Goal: Task Accomplishment & Management: Manage account settings

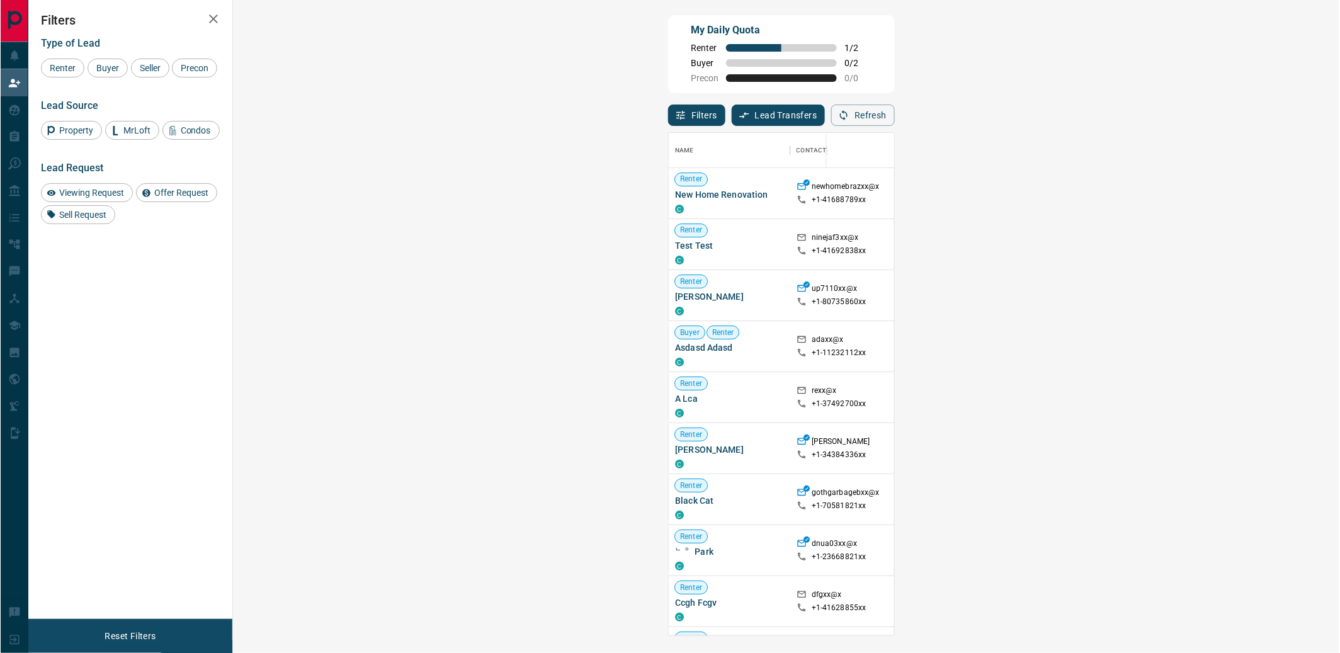
scroll to position [492, 1070]
click at [895, 111] on button "Refresh" at bounding box center [863, 114] width 64 height 21
drag, startPoint x: 1306, startPoint y: 116, endPoint x: 1285, endPoint y: 130, distance: 25.0
click at [895, 116] on button "Refresh" at bounding box center [863, 114] width 64 height 21
drag, startPoint x: 1274, startPoint y: 102, endPoint x: 1289, endPoint y: 123, distance: 26.2
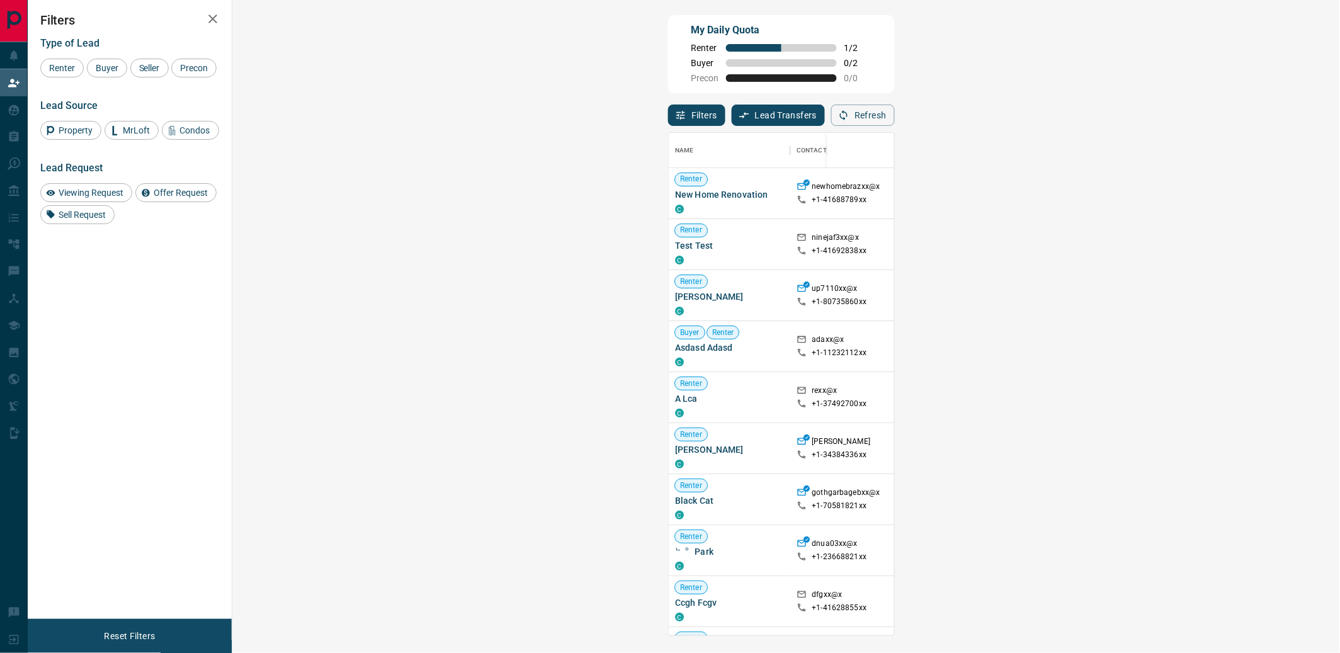
click at [895, 102] on div "Filters Lead Transfers 0 Refresh" at bounding box center [781, 109] width 227 height 33
click at [895, 121] on div "Refresh" at bounding box center [863, 114] width 64 height 21
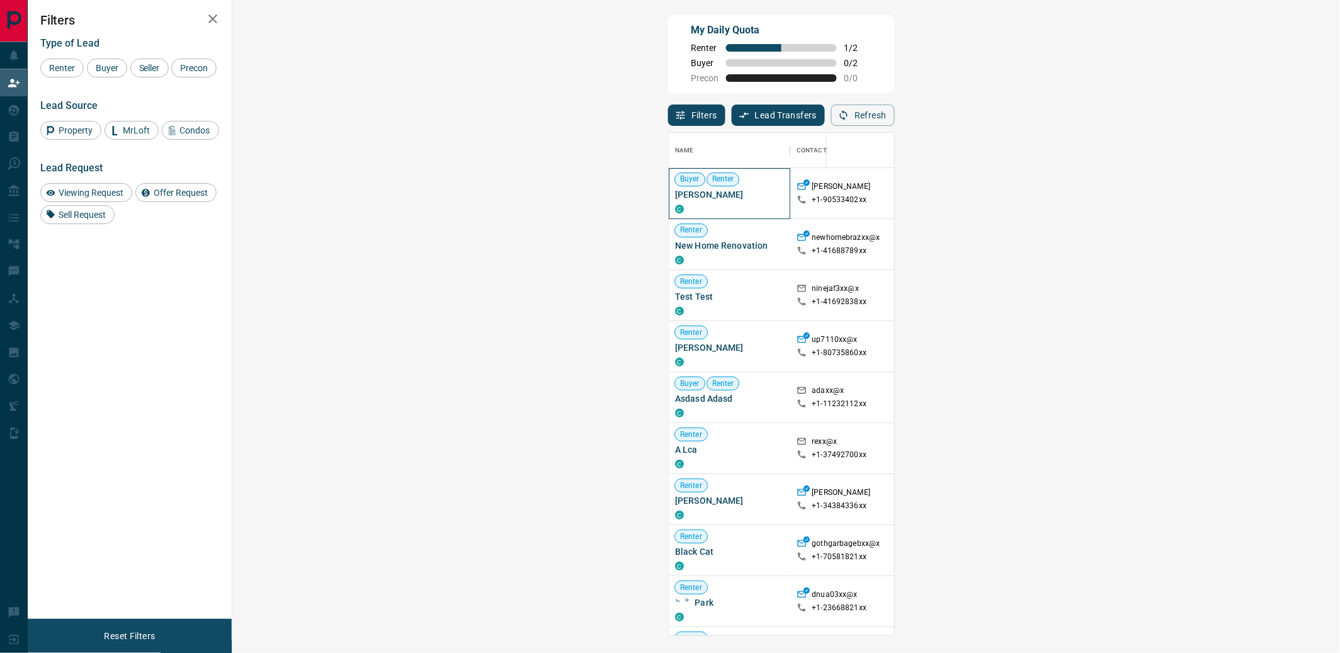
drag, startPoint x: 324, startPoint y: 198, endPoint x: 242, endPoint y: 196, distance: 81.8
click at [669, 196] on div "Buyer [PERSON_NAME] C" at bounding box center [729, 193] width 121 height 51
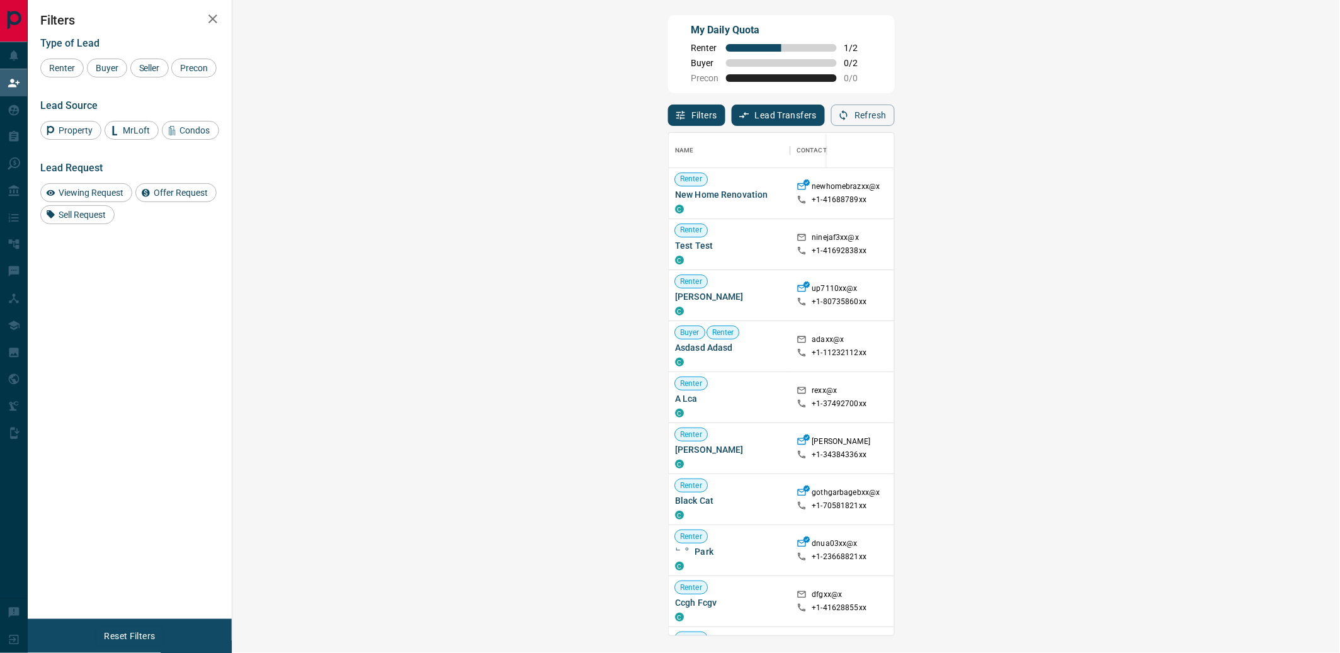
click at [849, 111] on icon "button" at bounding box center [843, 115] width 11 height 11
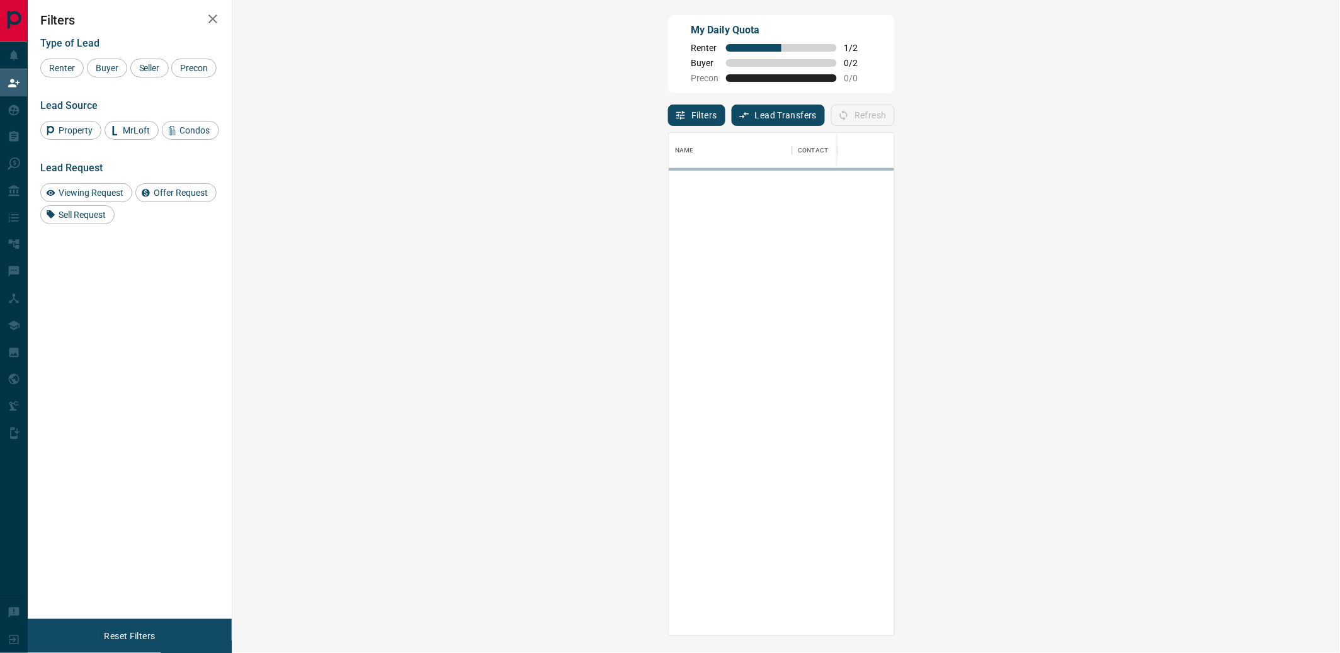
click at [895, 76] on div "My Daily Quota Renter 1 / 2 Buyer 0 / 2 Precon 0 / 0" at bounding box center [781, 54] width 227 height 78
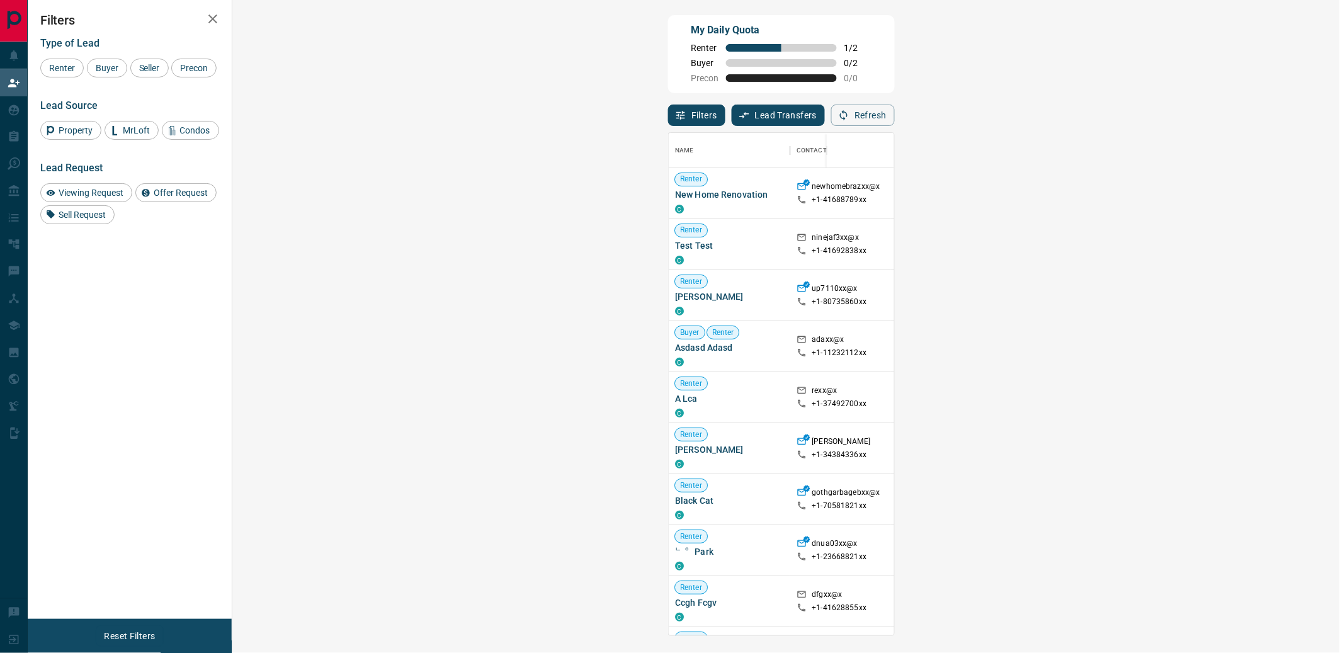
click at [849, 118] on icon "button" at bounding box center [843, 115] width 11 height 11
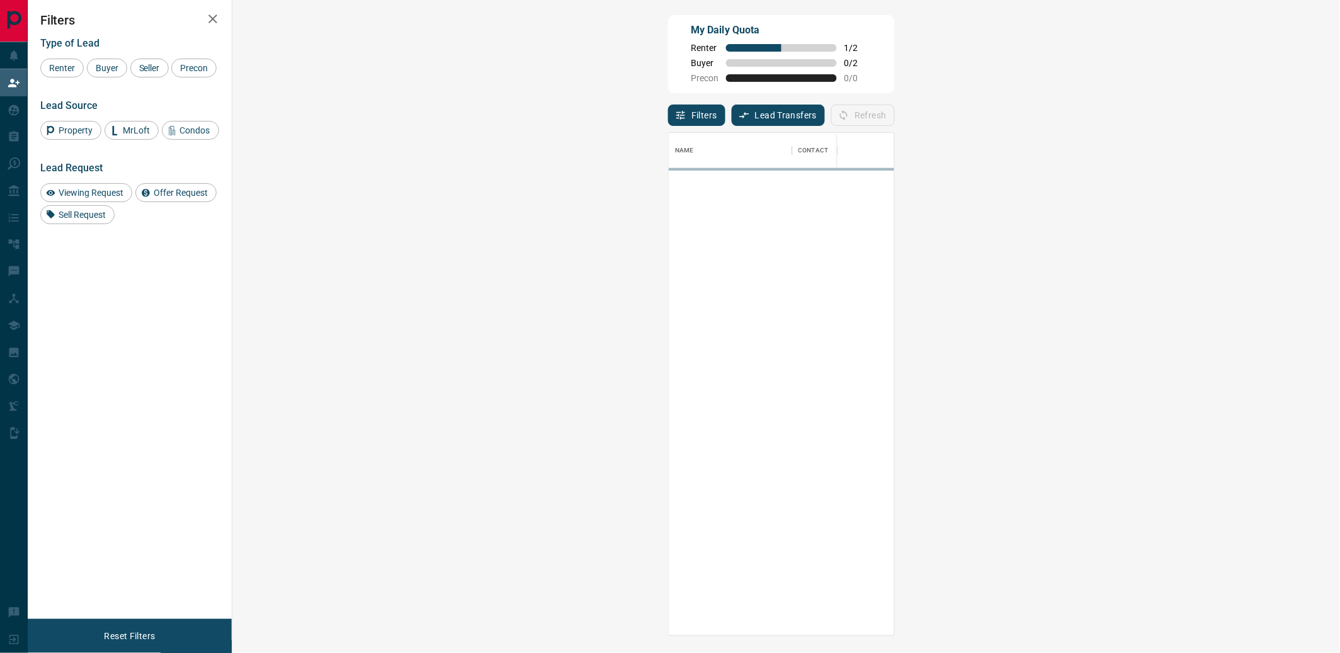
click at [895, 110] on div "Filters Lead Transfers 0 Refresh" at bounding box center [781, 109] width 227 height 33
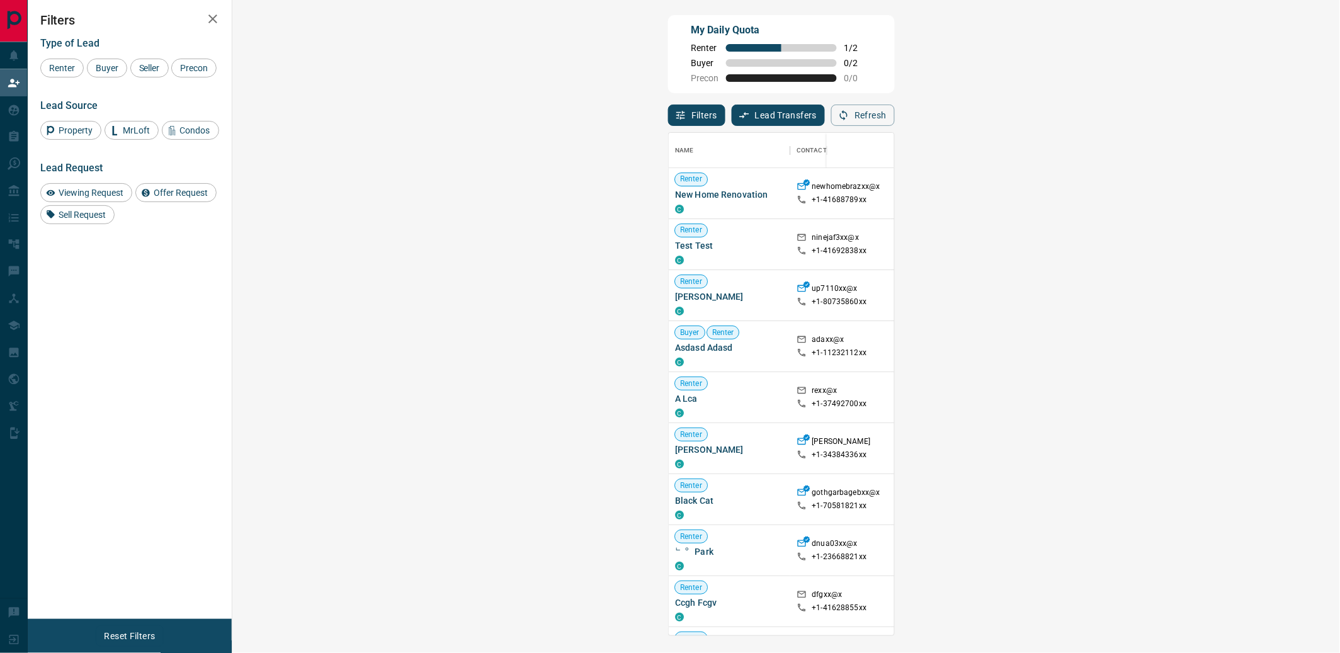
click at [895, 122] on button "Refresh" at bounding box center [863, 114] width 64 height 21
click at [895, 108] on div "Refresh" at bounding box center [863, 114] width 64 height 21
click at [895, 122] on button "Refresh" at bounding box center [863, 114] width 64 height 21
click at [895, 121] on button "Refresh" at bounding box center [863, 114] width 64 height 21
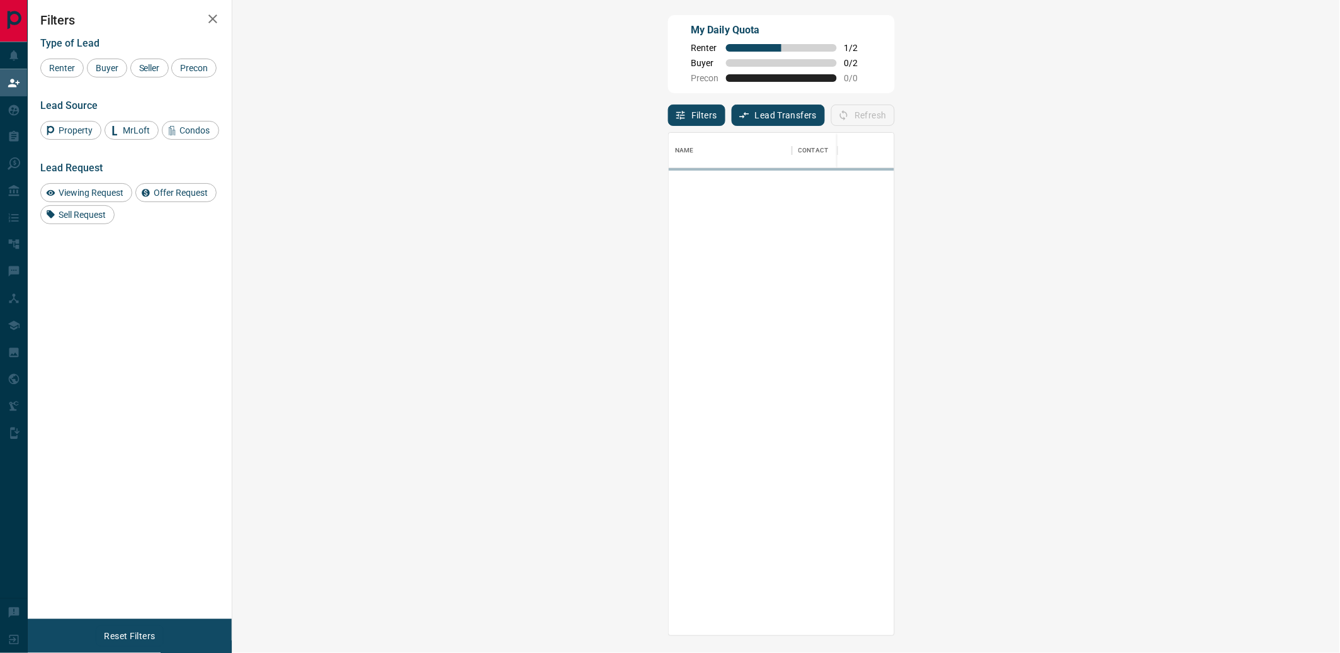
click at [895, 36] on div "My Daily Quota Renter 1 / 2 Buyer 0 / 2 Precon 0 / 0" at bounding box center [781, 54] width 227 height 78
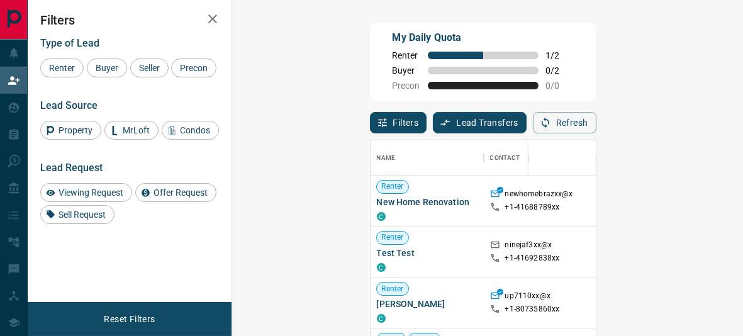
scroll to position [10, 11]
click at [597, 127] on button "Refresh" at bounding box center [565, 122] width 64 height 21
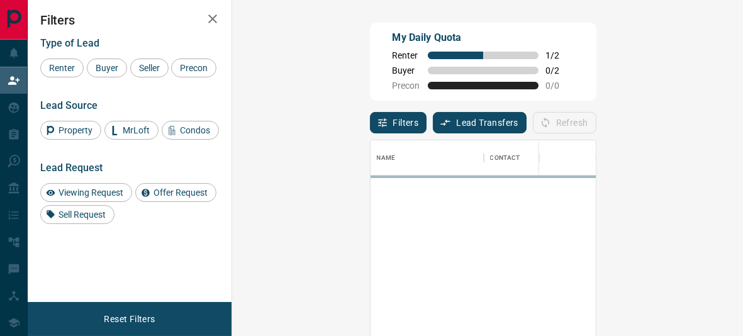
scroll to position [238, 463]
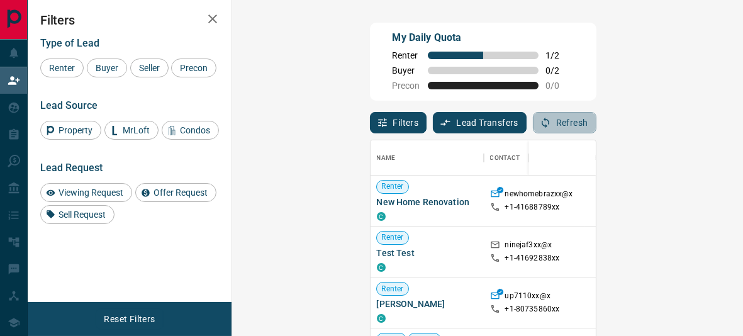
click at [597, 133] on button "Refresh" at bounding box center [565, 122] width 64 height 21
click at [597, 129] on button "Refresh" at bounding box center [565, 122] width 64 height 21
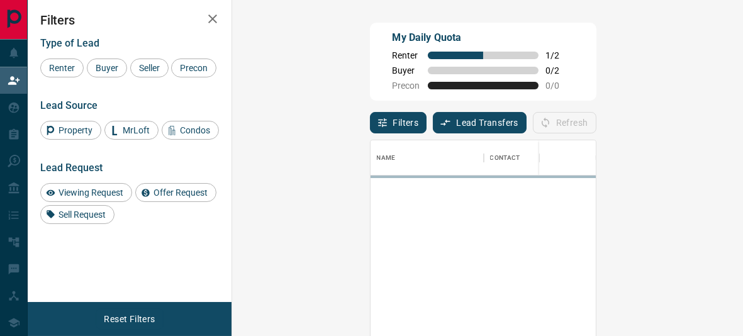
click at [563, 128] on div "Filters Lead Transfers 0 Refresh" at bounding box center [483, 117] width 227 height 33
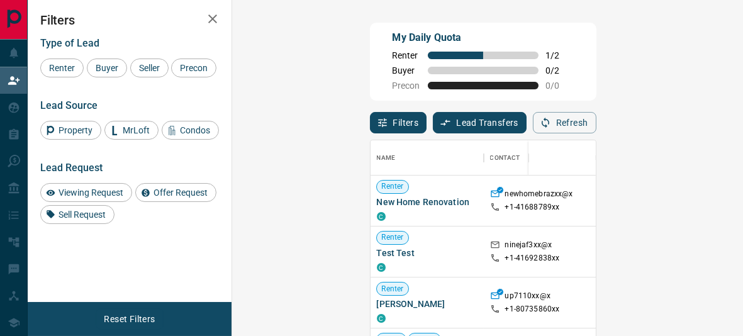
click at [597, 121] on button "Refresh" at bounding box center [565, 122] width 64 height 21
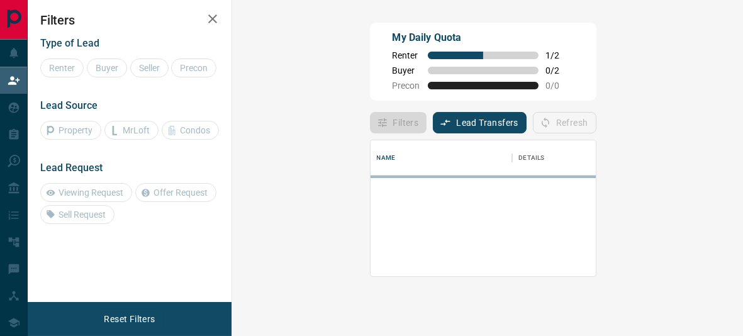
click at [597, 125] on div "Refresh" at bounding box center [565, 122] width 64 height 21
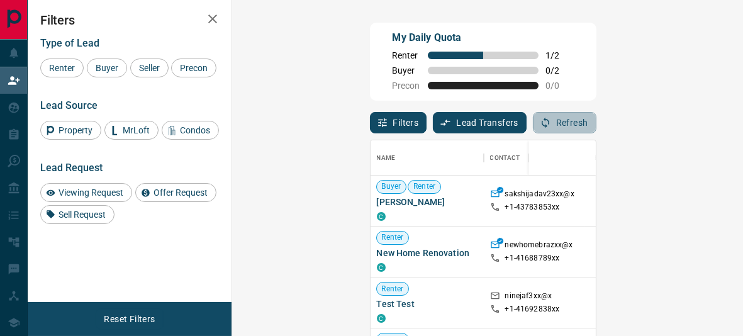
click at [597, 124] on button "Refresh" at bounding box center [565, 122] width 64 height 21
click at [518, 118] on div "Filters Lead Transfers 0 Refresh" at bounding box center [483, 117] width 227 height 33
click at [551, 128] on icon "button" at bounding box center [545, 122] width 11 height 11
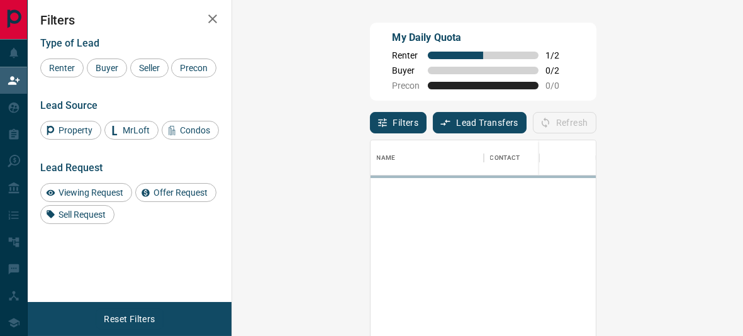
click at [520, 123] on div "Filters Lead Transfers 0 Refresh" at bounding box center [483, 117] width 227 height 33
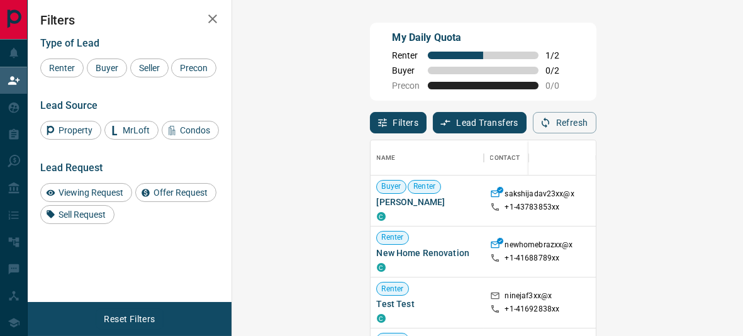
click at [597, 120] on button "Refresh" at bounding box center [565, 122] width 64 height 21
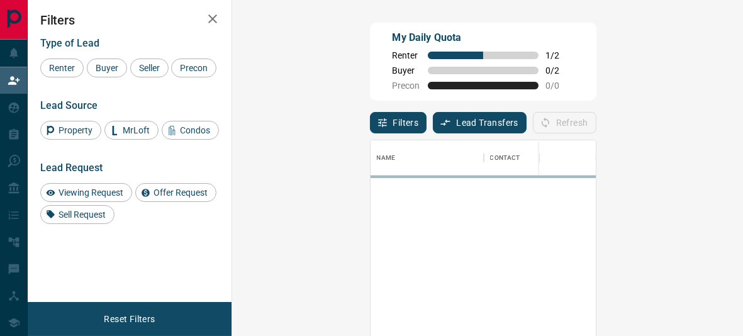
click at [505, 115] on div "Filters Lead Transfers 0 Refresh" at bounding box center [483, 117] width 227 height 33
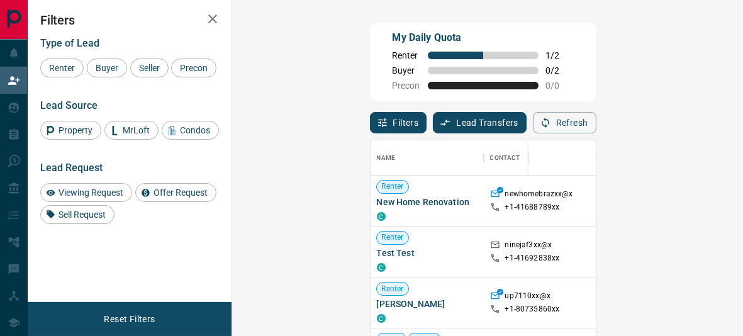
click at [551, 128] on icon "button" at bounding box center [545, 122] width 11 height 11
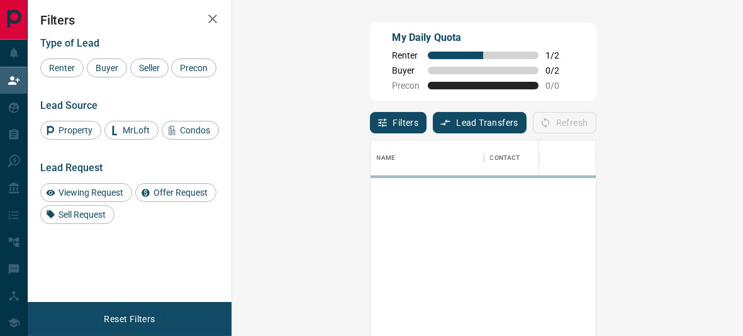
click at [516, 84] on div "My Daily Quota Renter 1 / 2 Buyer 0 / 2 Precon 0 / 0" at bounding box center [483, 62] width 227 height 78
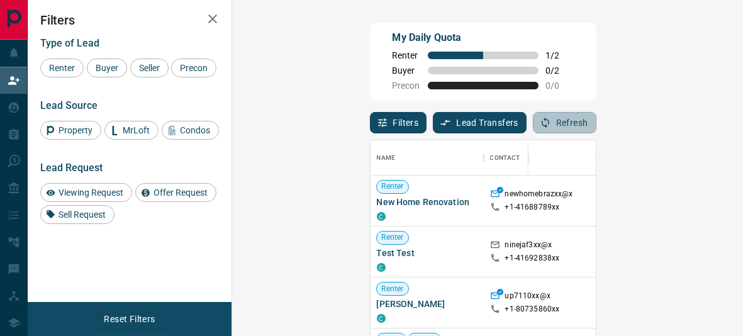
click at [597, 121] on button "Refresh" at bounding box center [565, 122] width 64 height 21
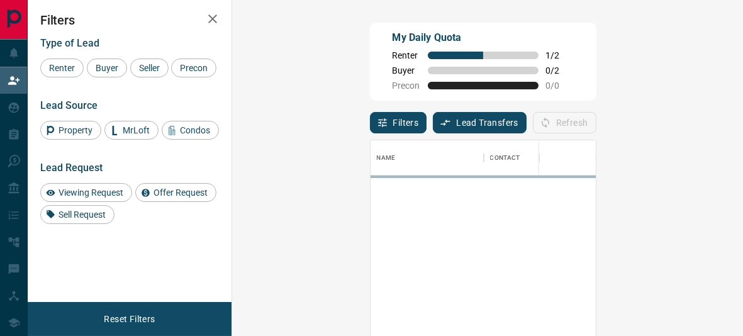
click at [556, 94] on div "My Daily Quota Renter 1 / 2 Buyer 0 / 2 Precon 0 / 0" at bounding box center [483, 62] width 227 height 78
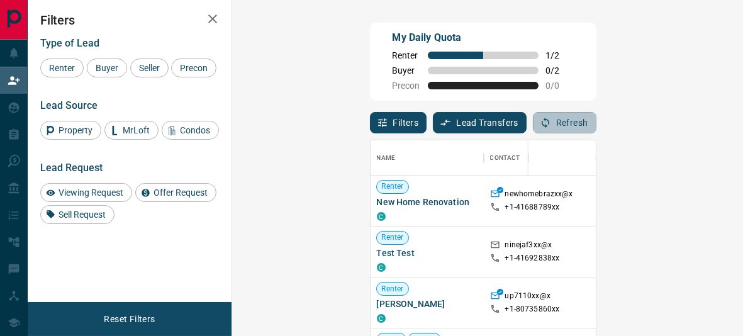
click at [597, 121] on button "Refresh" at bounding box center [565, 122] width 64 height 21
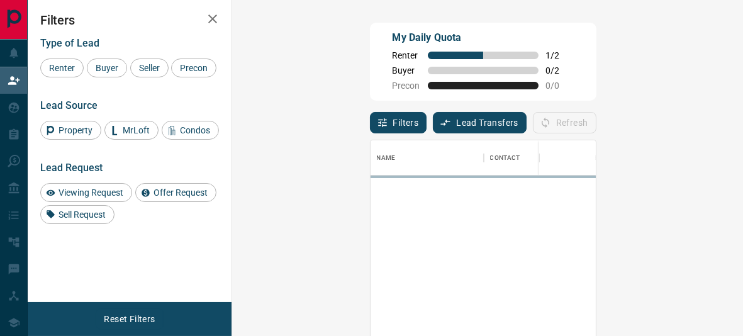
click at [545, 96] on div "My Daily Quota Renter 1 / 2 Buyer 0 / 2 Precon 0 / 0" at bounding box center [483, 62] width 227 height 78
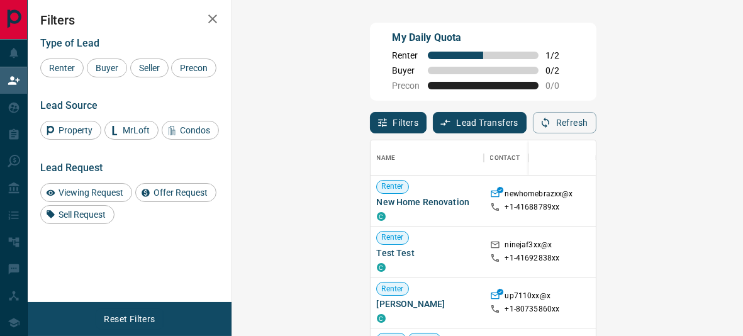
click at [597, 122] on button "Refresh" at bounding box center [565, 122] width 64 height 21
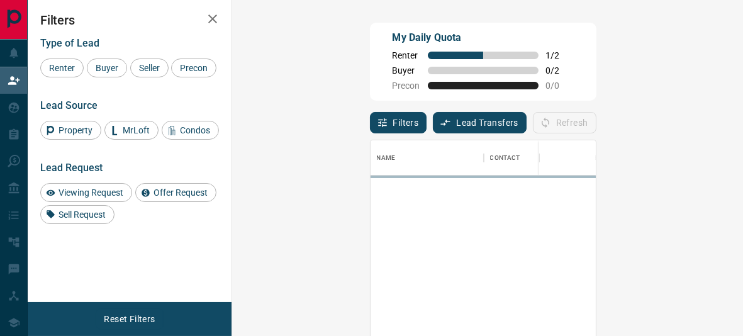
click at [597, 99] on div "My Daily Quota Renter 1 / 2 Buyer 0 / 2 Precon 0 / 0" at bounding box center [483, 62] width 227 height 78
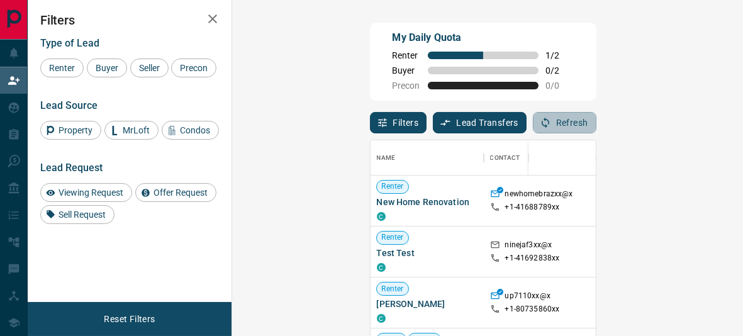
click at [597, 131] on button "Refresh" at bounding box center [565, 122] width 64 height 21
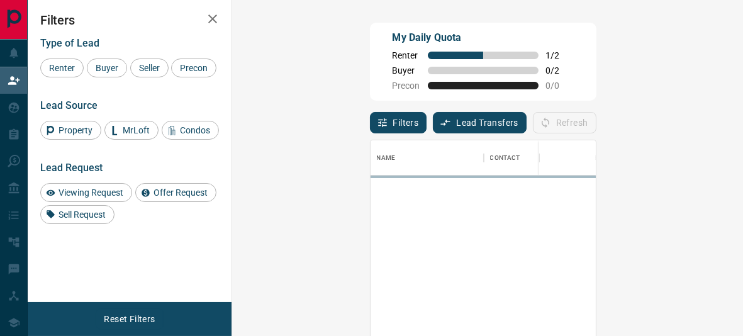
click at [587, 103] on div "Filters Lead Transfers 0 Refresh" at bounding box center [483, 117] width 227 height 33
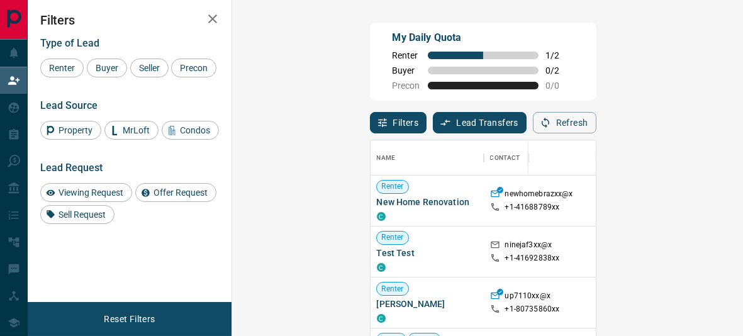
click at [597, 121] on button "Refresh" at bounding box center [565, 122] width 64 height 21
click at [597, 116] on button "Refresh" at bounding box center [565, 122] width 64 height 21
click at [597, 118] on button "Refresh" at bounding box center [565, 122] width 64 height 21
click at [597, 122] on div "Refresh" at bounding box center [565, 122] width 64 height 21
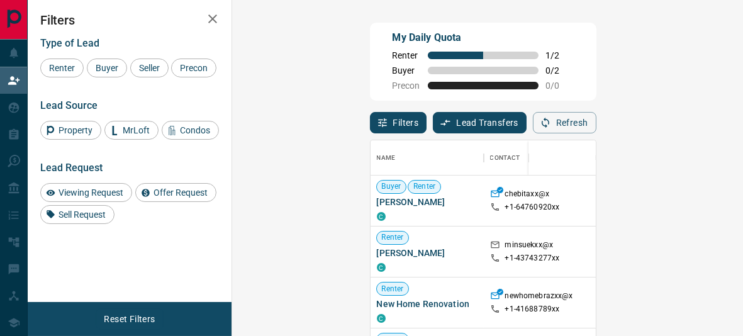
click at [597, 123] on div "Refresh" at bounding box center [565, 122] width 64 height 21
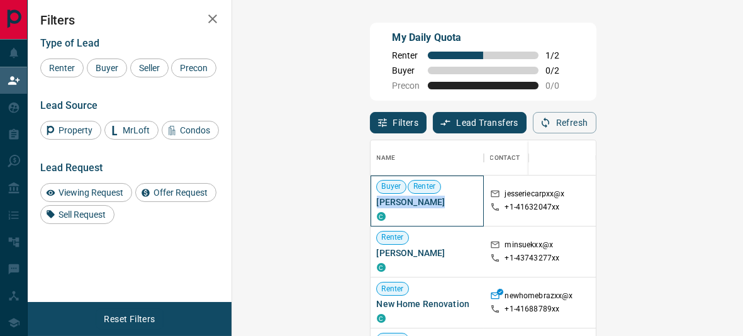
drag, startPoint x: 253, startPoint y: 203, endPoint x: 312, endPoint y: 203, distance: 58.5
click at [377, 203] on span "[PERSON_NAME]" at bounding box center [427, 202] width 101 height 13
click at [597, 123] on button "Refresh" at bounding box center [565, 122] width 64 height 21
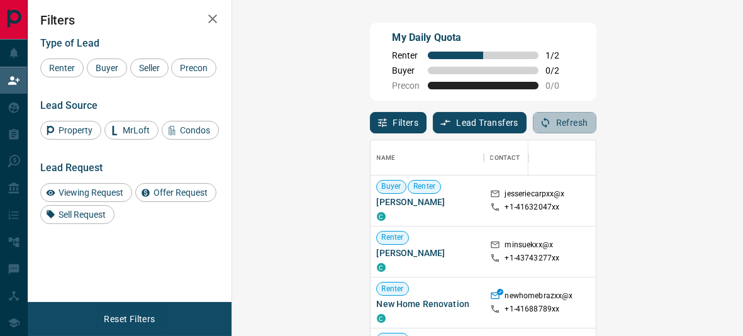
click at [597, 123] on button "Refresh" at bounding box center [565, 122] width 64 height 21
click at [597, 118] on button "Refresh" at bounding box center [565, 122] width 64 height 21
click at [597, 120] on button "Refresh" at bounding box center [565, 122] width 64 height 21
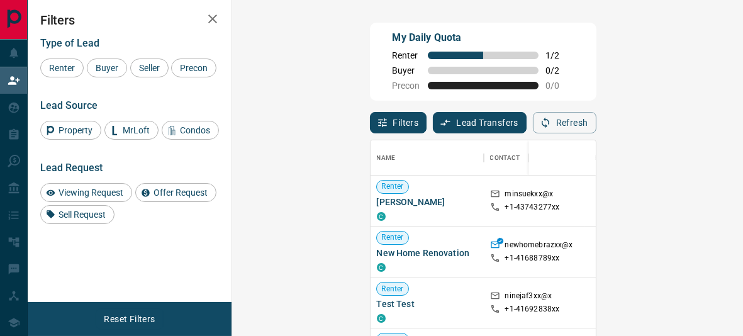
click at [589, 87] on div "My Daily Quota Renter 1 / 2 Buyer 0 / 2 Precon 0 / 0" at bounding box center [483, 62] width 227 height 78
click at [597, 120] on button "Refresh" at bounding box center [565, 122] width 64 height 21
click at [597, 125] on button "Refresh" at bounding box center [565, 122] width 64 height 21
drag, startPoint x: 684, startPoint y: 115, endPoint x: 665, endPoint y: 113, distance: 18.4
click at [597, 116] on button "Refresh" at bounding box center [565, 122] width 64 height 21
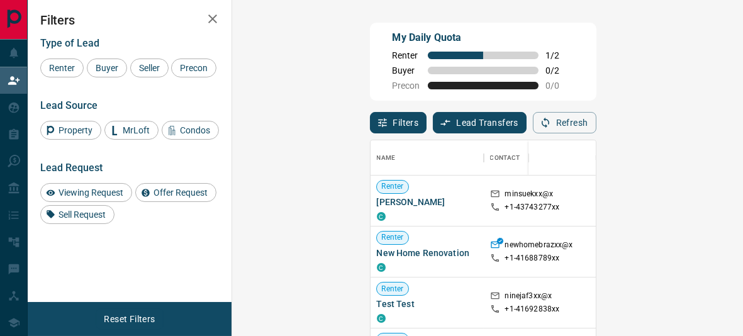
click at [597, 116] on button "Refresh" at bounding box center [565, 122] width 64 height 21
click at [597, 124] on button "Refresh" at bounding box center [565, 122] width 64 height 21
click at [597, 125] on button "Refresh" at bounding box center [565, 122] width 64 height 21
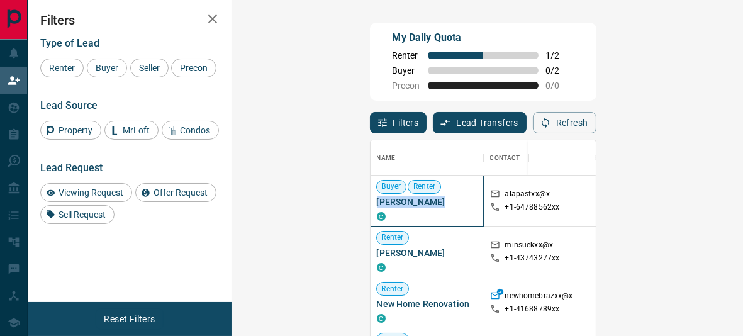
drag, startPoint x: 304, startPoint y: 205, endPoint x: 251, endPoint y: 205, distance: 53.5
click at [371, 205] on div "Buyer Renter [PERSON_NAME] C" at bounding box center [427, 201] width 113 height 51
click at [597, 130] on button "Refresh" at bounding box center [565, 122] width 64 height 21
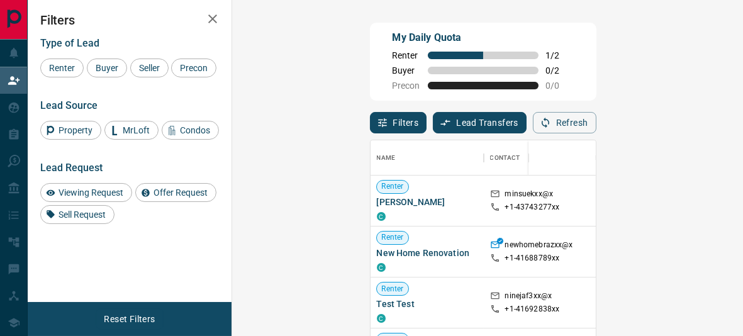
click at [597, 123] on button "Refresh" at bounding box center [565, 122] width 64 height 21
click at [597, 121] on button "Refresh" at bounding box center [565, 122] width 64 height 21
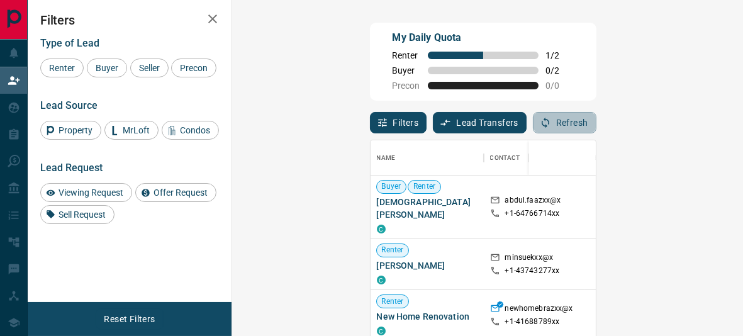
click at [597, 123] on button "Refresh" at bounding box center [565, 122] width 64 height 21
click at [597, 128] on button "Refresh" at bounding box center [565, 122] width 64 height 21
click at [597, 115] on button "Refresh" at bounding box center [565, 122] width 64 height 21
click at [597, 128] on button "Refresh" at bounding box center [565, 122] width 64 height 21
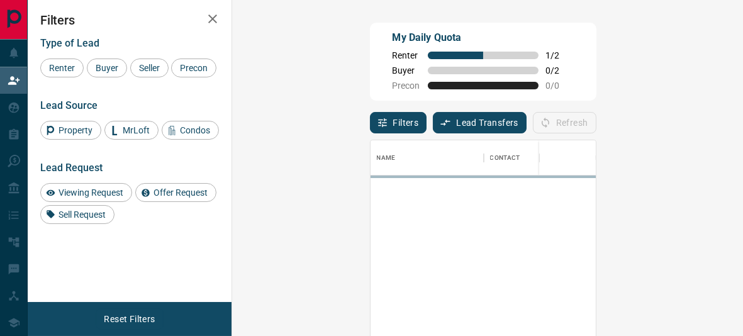
click at [558, 72] on div "My Daily Quota Renter 1 / 2 Buyer 0 / 2 Precon 0 / 0" at bounding box center [483, 62] width 227 height 78
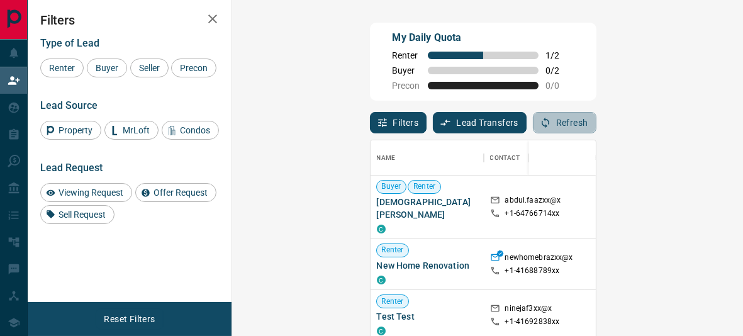
drag, startPoint x: 675, startPoint y: 117, endPoint x: 651, endPoint y: 101, distance: 29.0
click at [597, 116] on button "Refresh" at bounding box center [565, 122] width 64 height 21
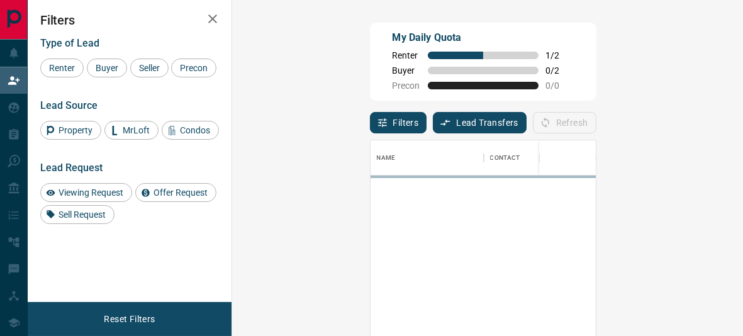
click at [597, 77] on div "My Daily Quota Renter 1 / 2 Buyer 0 / 2 Precon 0 / 0" at bounding box center [483, 62] width 227 height 78
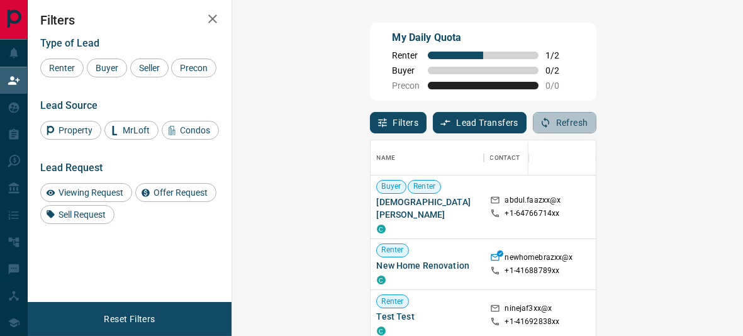
click at [597, 130] on button "Refresh" at bounding box center [565, 122] width 64 height 21
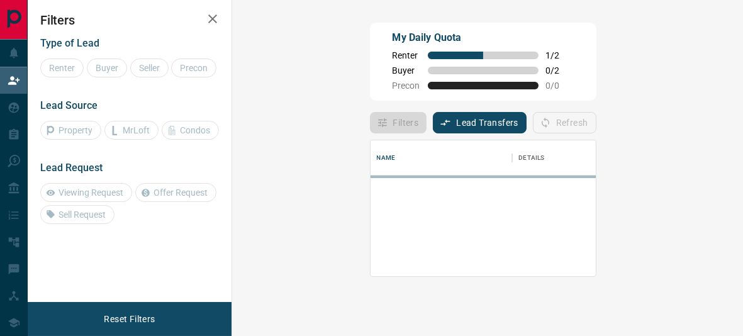
scroll to position [126, 463]
click at [543, 83] on div "My Daily Quota Renter 1 / 2 Buyer 0 / 2 Precon 0 / 0" at bounding box center [483, 62] width 227 height 78
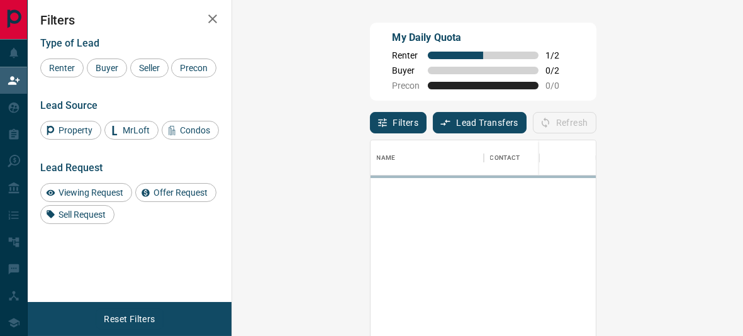
scroll to position [238, 463]
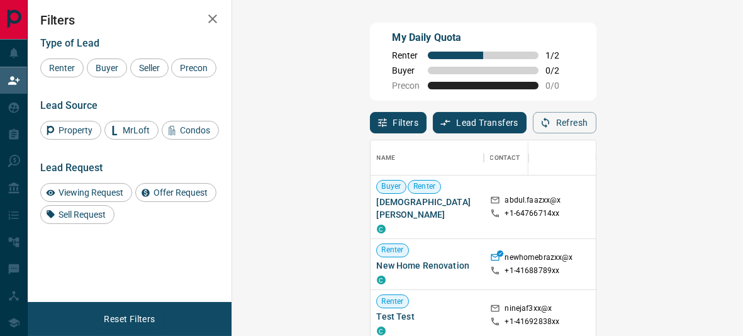
click at [597, 127] on div "Refresh" at bounding box center [565, 122] width 64 height 21
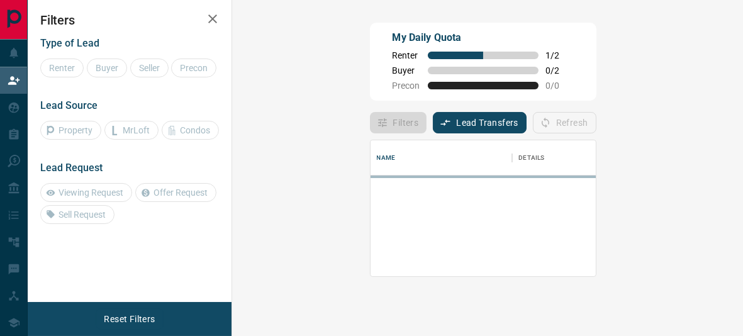
click at [597, 121] on div "Refresh" at bounding box center [565, 122] width 64 height 21
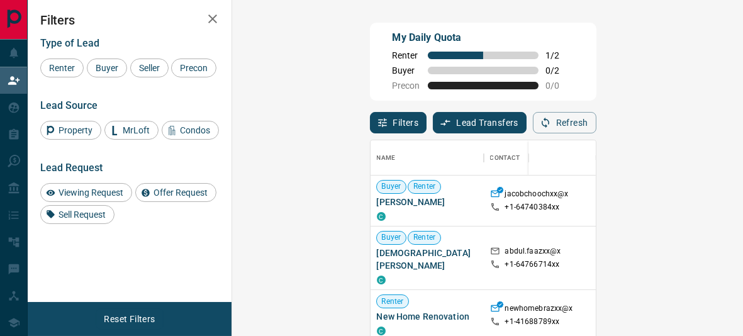
click at [597, 124] on button "Refresh" at bounding box center [565, 122] width 64 height 21
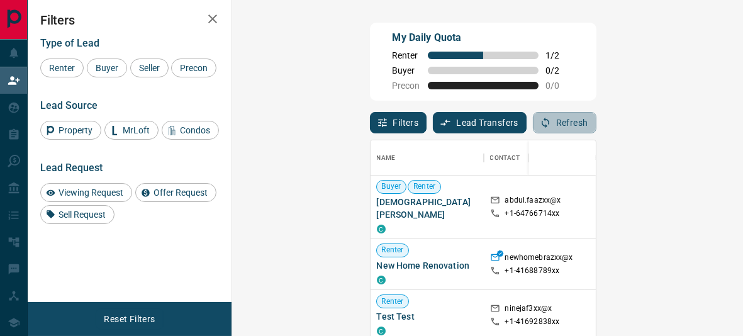
click at [597, 124] on button "Refresh" at bounding box center [565, 122] width 64 height 21
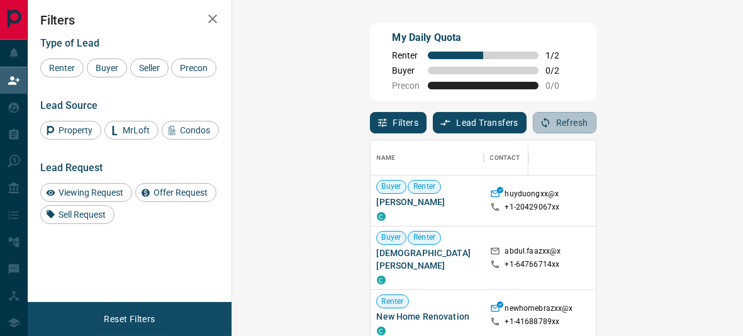
click at [597, 125] on button "Refresh" at bounding box center [565, 122] width 64 height 21
click at [597, 128] on div "Refresh" at bounding box center [565, 122] width 64 height 21
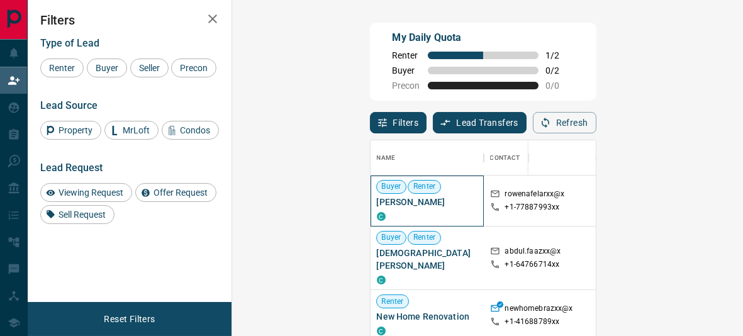
drag, startPoint x: 263, startPoint y: 203, endPoint x: 332, endPoint y: 202, distance: 68.6
click at [377, 202] on span "[PERSON_NAME]" at bounding box center [427, 202] width 101 height 13
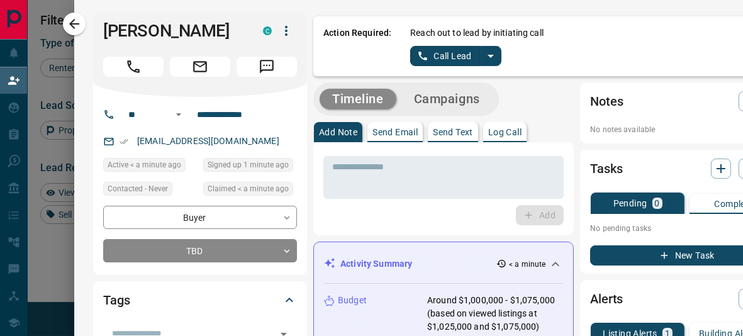
scroll to position [303, 0]
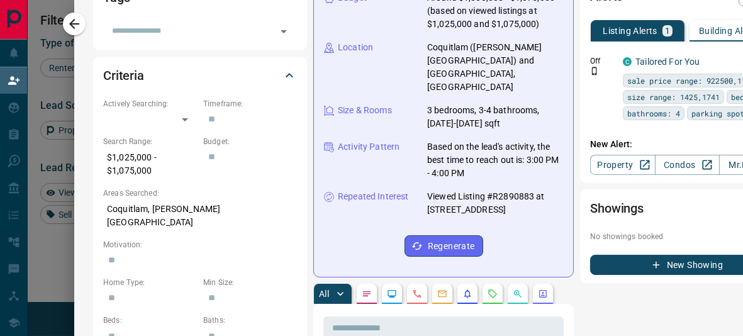
click at [41, 273] on div at bounding box center [371, 168] width 743 height 336
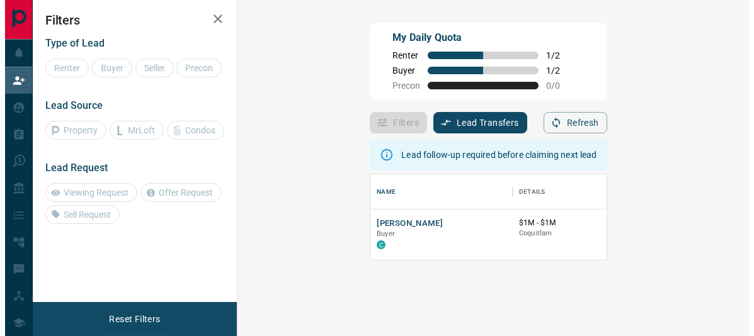
scroll to position [76, 463]
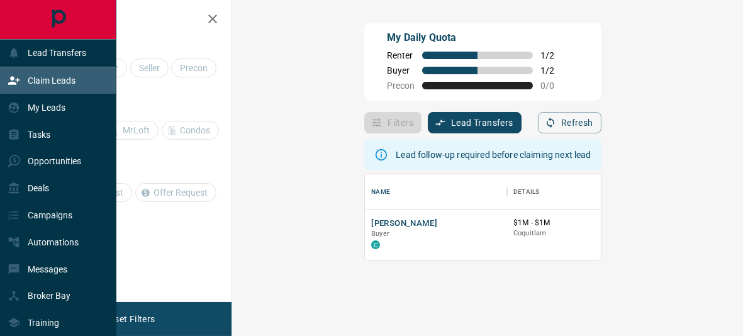
click at [26, 54] on div "Lead Transfers" at bounding box center [47, 53] width 79 height 21
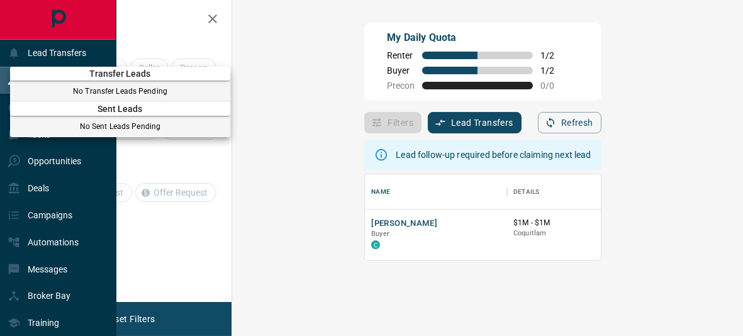
click at [11, 298] on div at bounding box center [371, 168] width 743 height 336
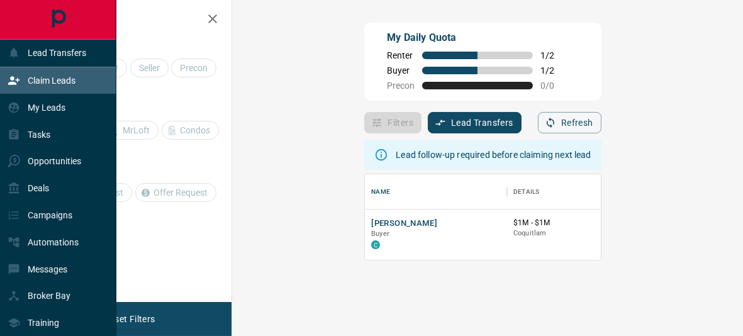
click at [57, 112] on p "My Leads" at bounding box center [47, 108] width 38 height 10
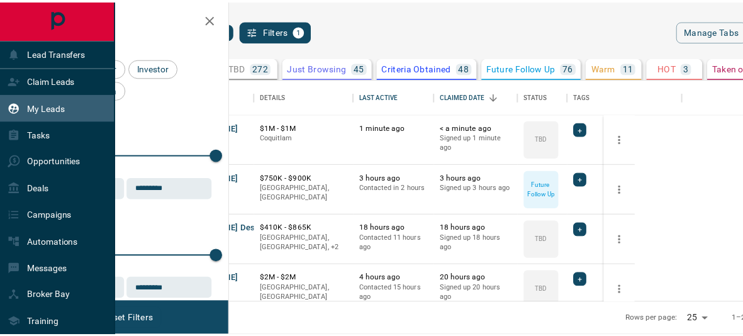
scroll to position [212, 495]
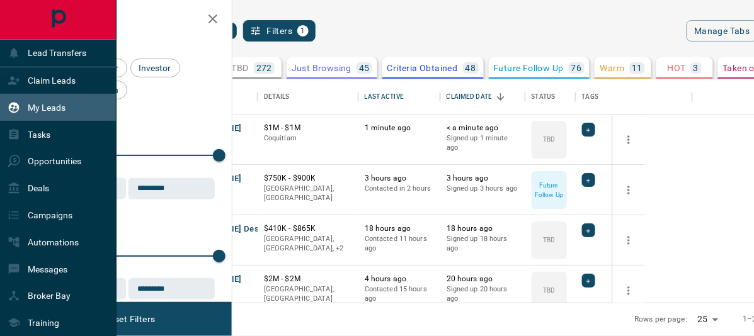
click at [67, 77] on p "Claim Leads" at bounding box center [52, 81] width 48 height 10
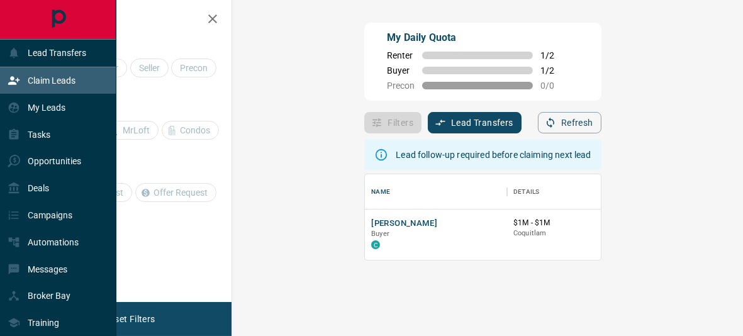
scroll to position [76, 463]
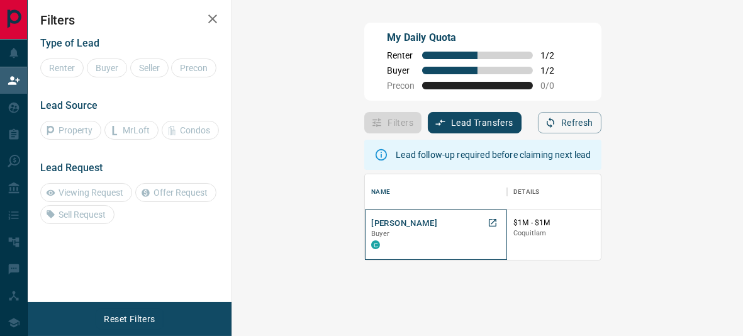
click at [365, 225] on div "[PERSON_NAME] Buyer C" at bounding box center [436, 235] width 142 height 50
click at [365, 221] on div "[PERSON_NAME] Buyer C" at bounding box center [436, 235] width 142 height 50
